Goal: Information Seeking & Learning: Learn about a topic

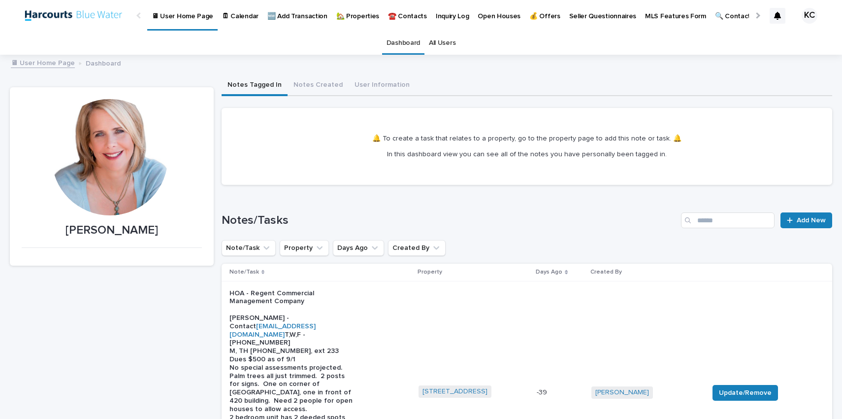
click at [352, 21] on link "🏡 Properties" at bounding box center [358, 15] width 52 height 31
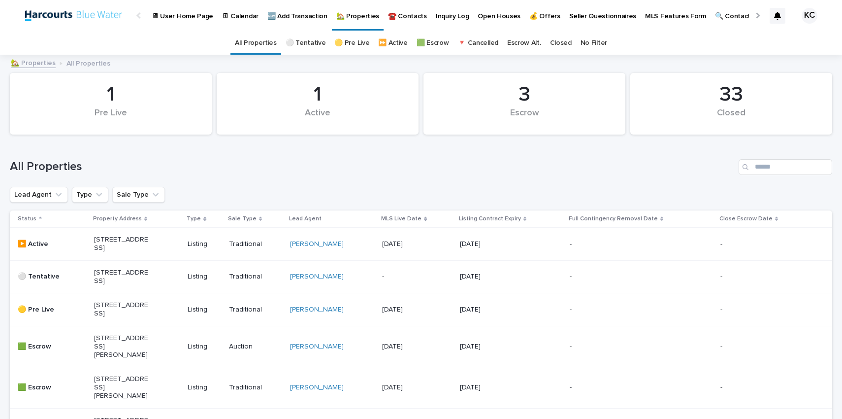
click at [122, 244] on p "[STREET_ADDRESS]" at bounding box center [121, 243] width 55 height 17
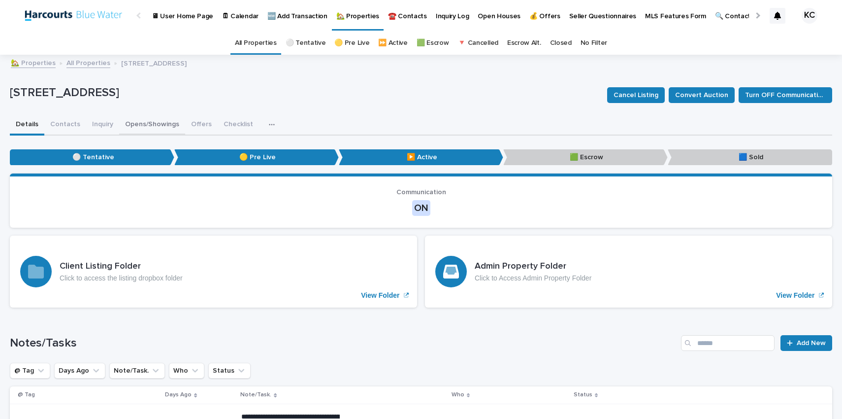
click at [161, 122] on button "Opens/Showings" at bounding box center [152, 125] width 66 height 21
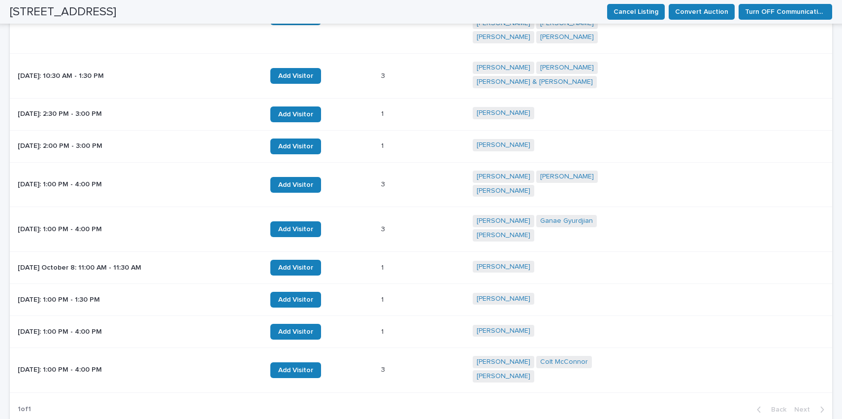
scroll to position [697, 0]
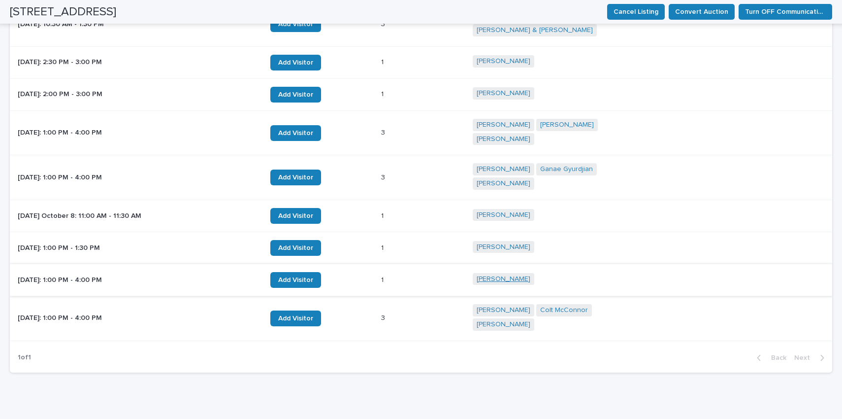
click at [500, 275] on link "Khurram Surani" at bounding box center [504, 279] width 54 height 8
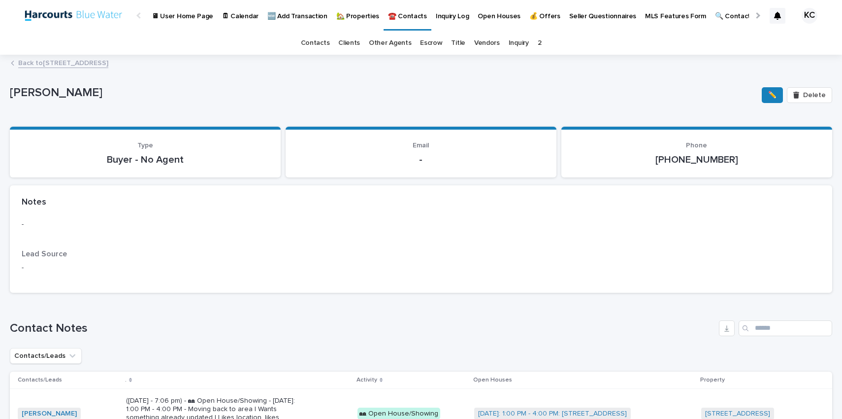
click at [32, 62] on link "Back to 430 Lake St #304, Huntington Beach, CA 92648" at bounding box center [63, 62] width 90 height 11
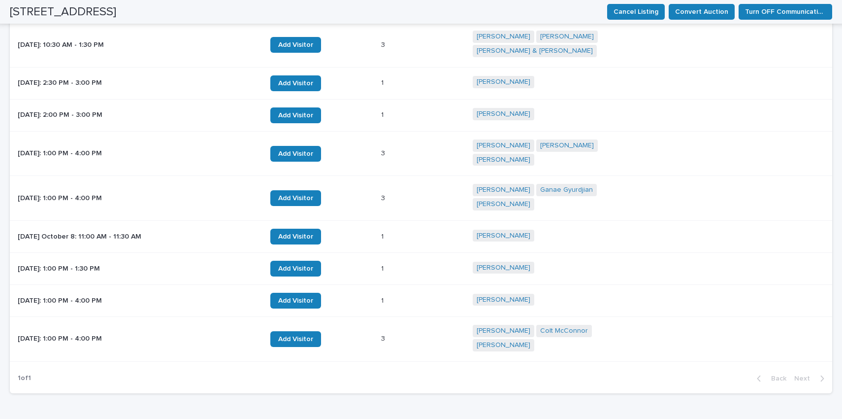
scroll to position [678, 0]
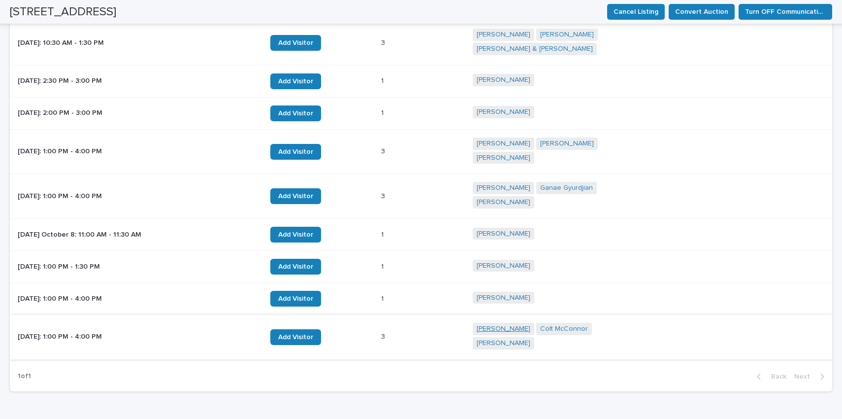
click at [499, 325] on link "Daniel Suru" at bounding box center [504, 329] width 54 height 8
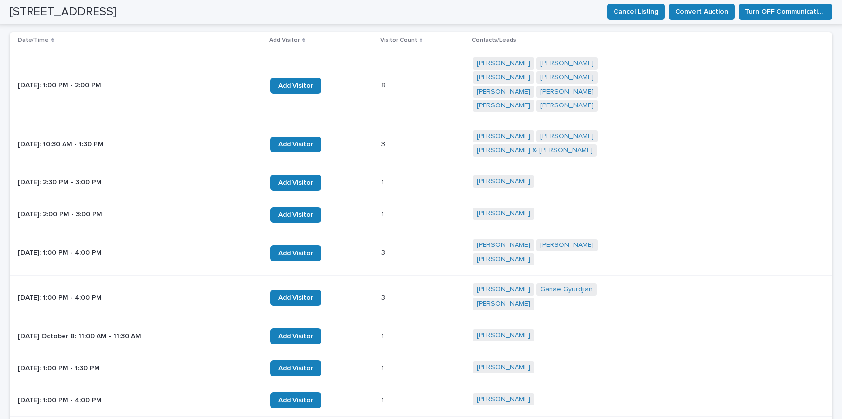
scroll to position [590, 0]
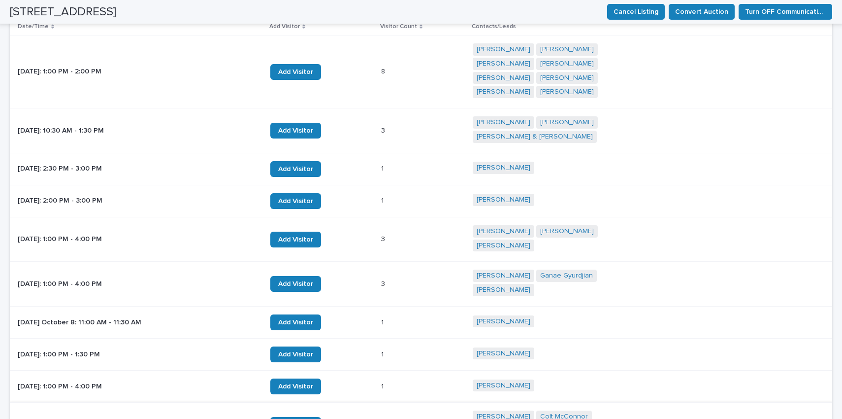
click at [555, 412] on link "Colt McConnor" at bounding box center [564, 416] width 48 height 8
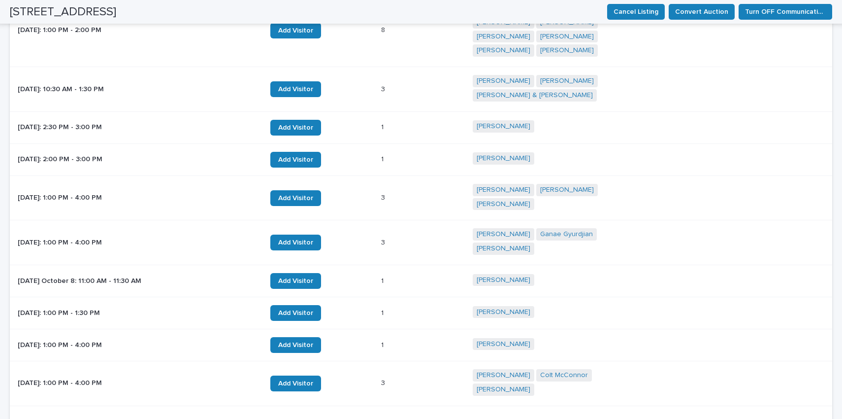
scroll to position [697, 0]
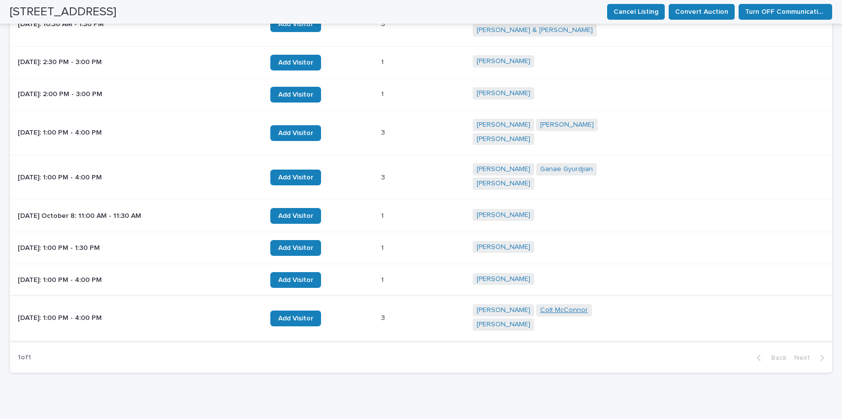
click at [543, 306] on link "Colt McConnor" at bounding box center [564, 310] width 48 height 8
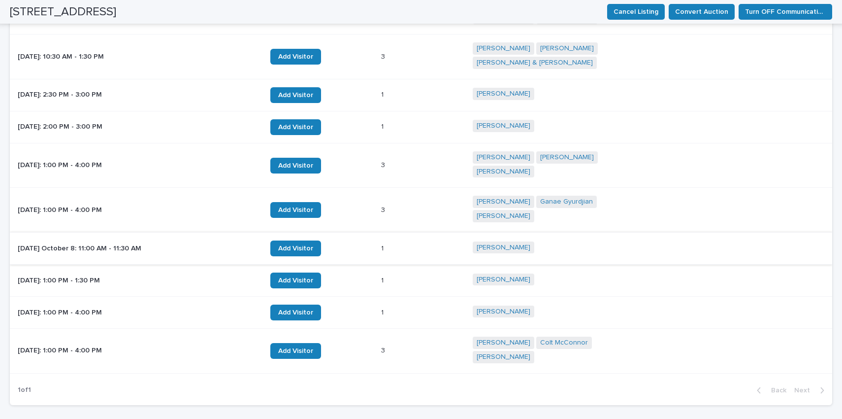
scroll to position [697, 0]
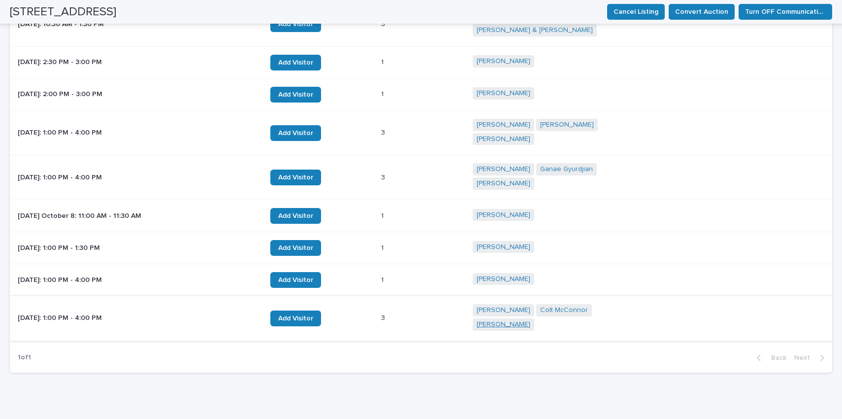
click at [530, 320] on link "Tony Navaroo" at bounding box center [504, 324] width 54 height 8
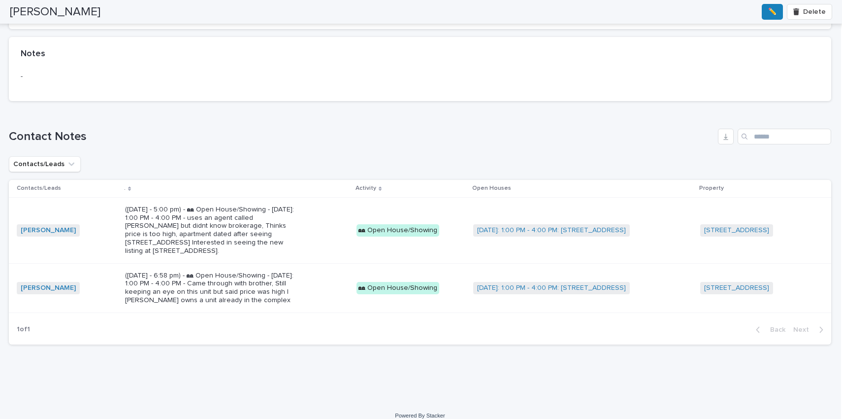
scroll to position [266, 0]
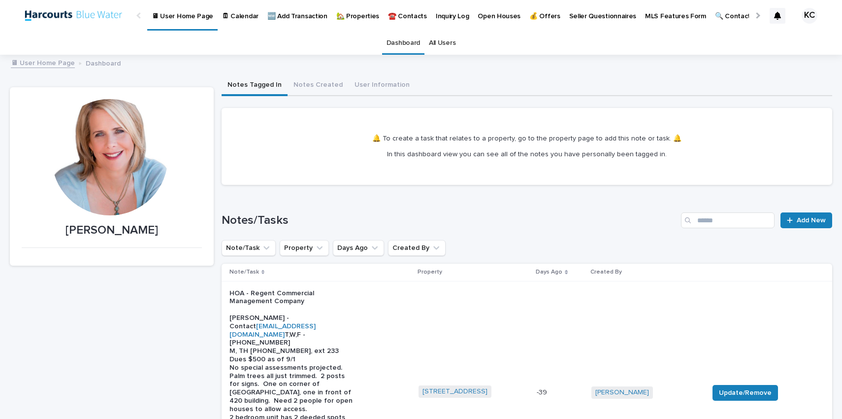
click at [350, 15] on p "🏡 Properties" at bounding box center [357, 10] width 43 height 21
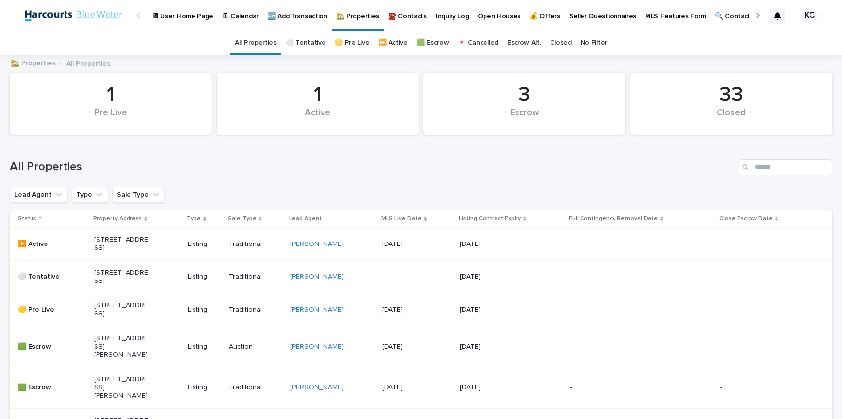
click at [341, 14] on p "🏡 Properties" at bounding box center [357, 10] width 43 height 21
click at [352, 43] on link "🟡 Pre Live" at bounding box center [351, 43] width 35 height 23
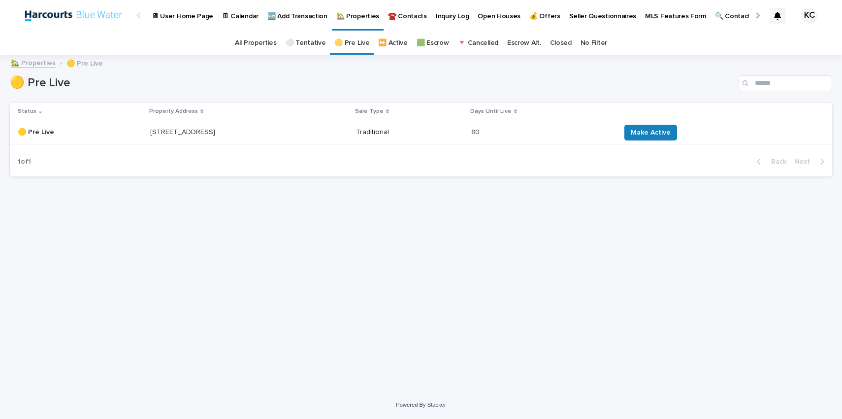
click at [273, 43] on link "All Properties" at bounding box center [256, 43] width 42 height 23
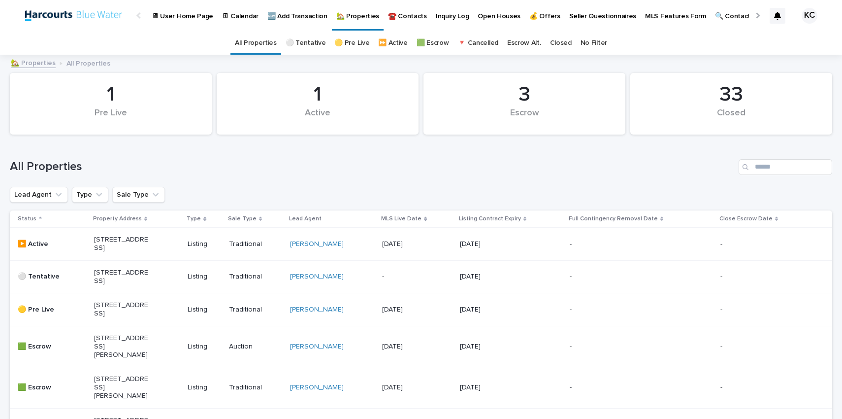
click at [291, 15] on p "🆕 Add Transaction" at bounding box center [297, 10] width 60 height 21
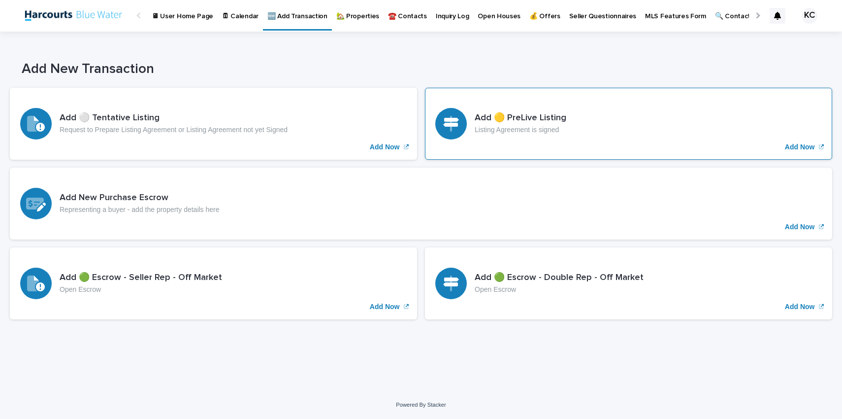
click at [518, 123] on h3 "Add 🟡 PreLive Listing" at bounding box center [521, 118] width 92 height 11
